Goal: Task Accomplishment & Management: Use online tool/utility

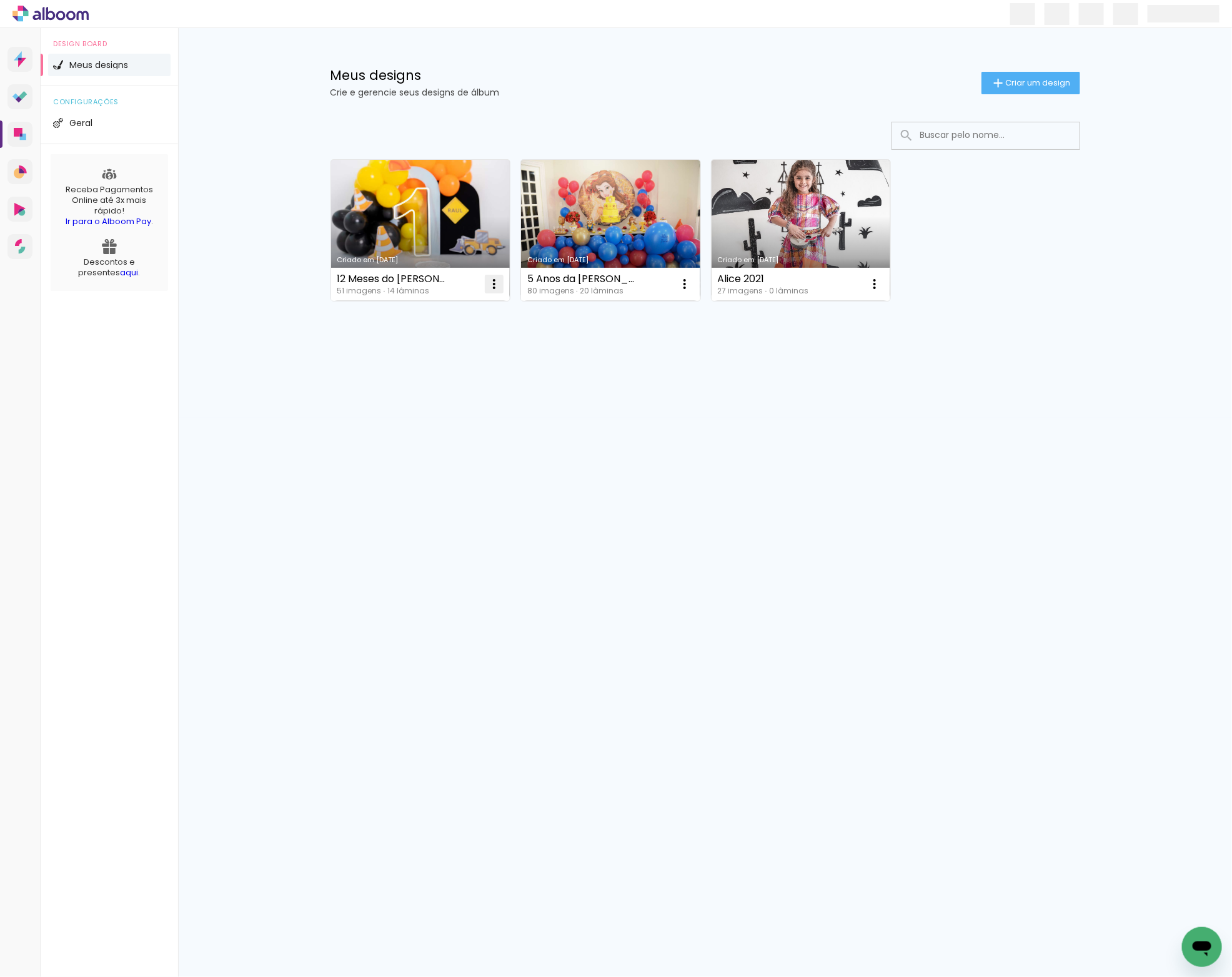
click at [496, 289] on iron-icon at bounding box center [494, 284] width 15 height 15
click at [434, 205] on link "Criado em [DATE]" at bounding box center [421, 231] width 180 height 141
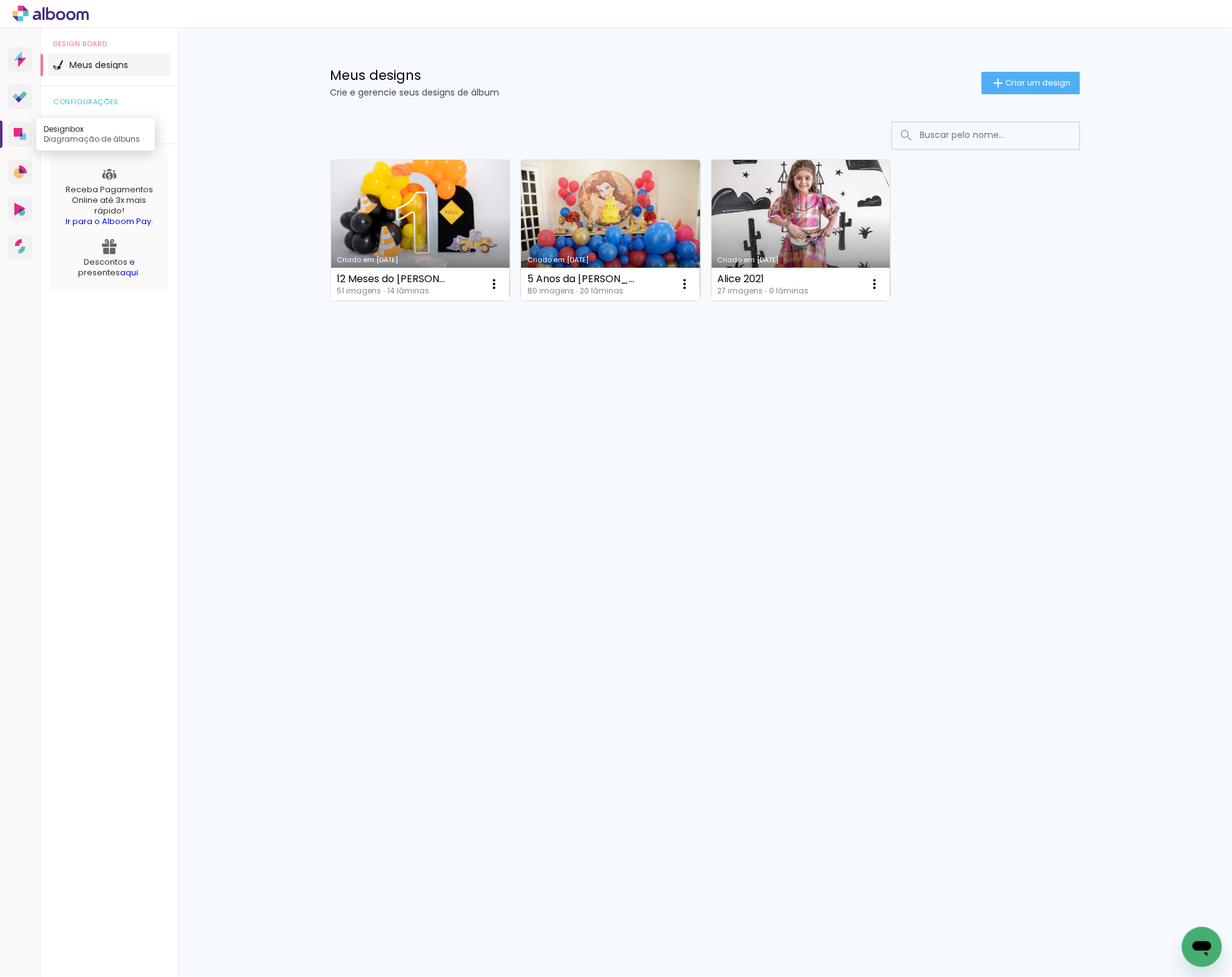
click at [21, 135] on icon at bounding box center [21, 135] width 2 height 3
click at [25, 96] on icon at bounding box center [22, 94] width 8 height 8
